Goal: Task Accomplishment & Management: Manage account settings

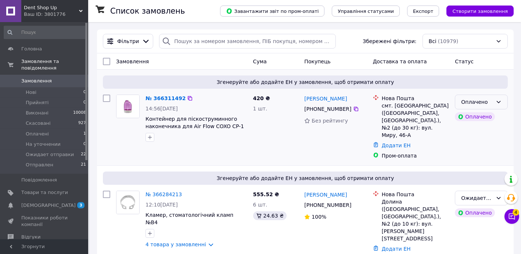
click at [475, 101] on div "Оплачено" at bounding box center [477, 102] width 32 height 8
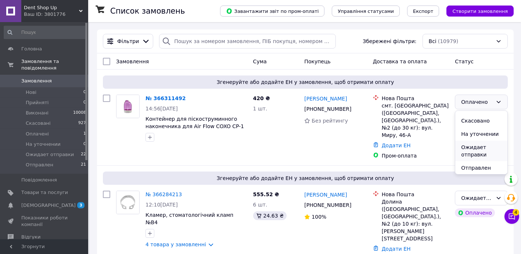
click at [473, 153] on li "Ожидает отправки" at bounding box center [482, 150] width 52 height 21
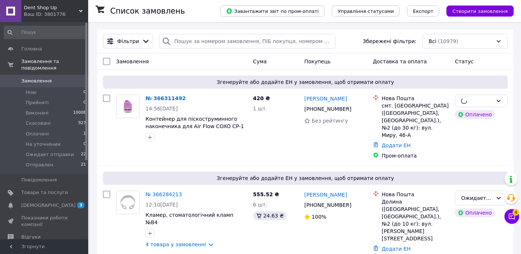
click at [505, 214] on div "Чат з покупцем 4" at bounding box center [512, 216] width 15 height 15
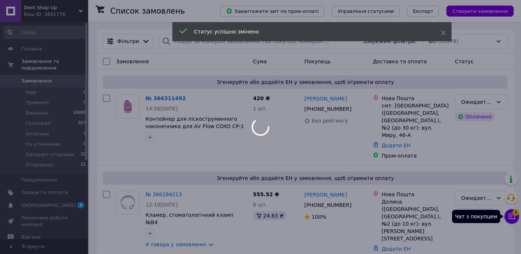
click at [509, 216] on button "Чат з покупцем 4" at bounding box center [512, 216] width 15 height 15
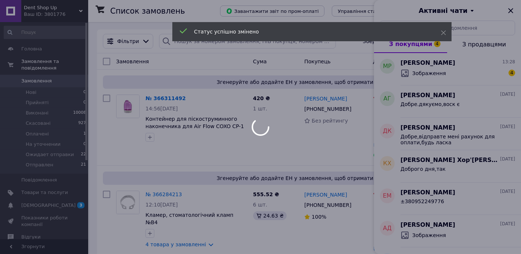
click at [418, 64] on div at bounding box center [260, 127] width 521 height 254
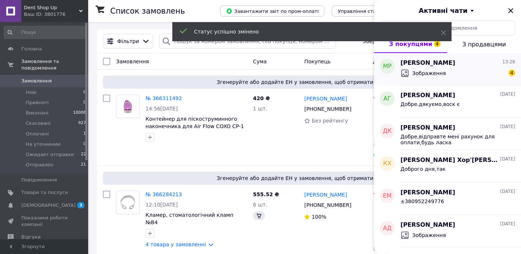
click at [422, 72] on span "Зображення" at bounding box center [430, 72] width 34 height 7
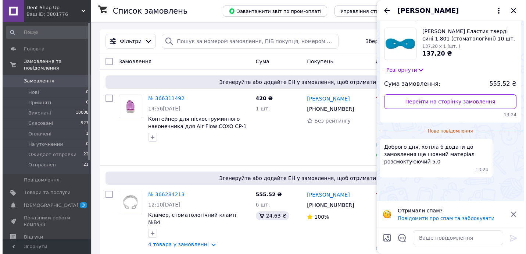
scroll to position [133, 0]
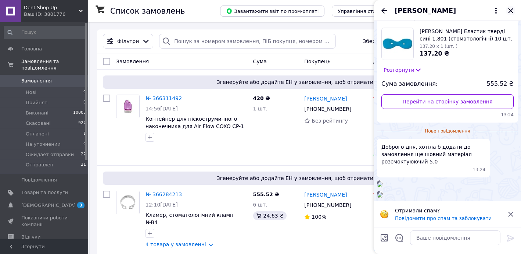
click at [509, 8] on icon "Закрити" at bounding box center [511, 10] width 5 height 5
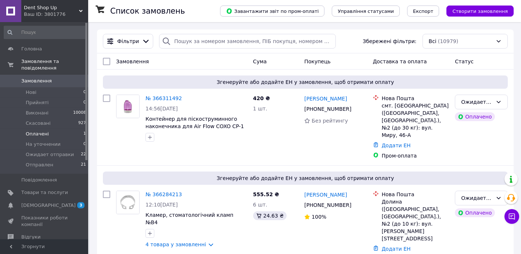
click at [53, 129] on li "Оплачені 1" at bounding box center [45, 134] width 90 height 10
